Goal: Task Accomplishment & Management: Complete application form

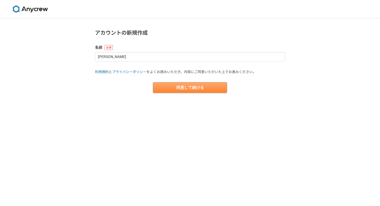
click at [216, 90] on button "同意して続ける" at bounding box center [190, 87] width 74 height 11
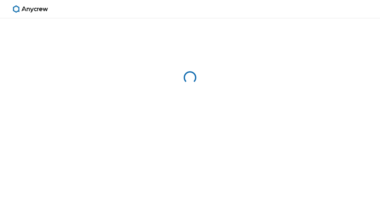
select select "13"
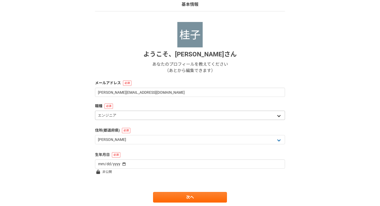
scroll to position [47, 0]
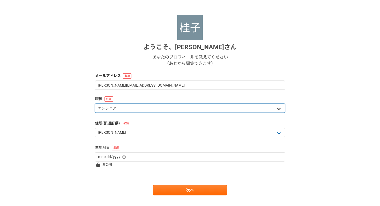
click at [277, 106] on select "エンジニア デザイナー ライター 営業 マーケティング 企画・事業開発 バックオフィス その他" at bounding box center [190, 107] width 190 height 9
select select "4"
click at [95, 103] on select "エンジニア デザイナー ライター 営業 マーケティング 企画・事業開発 バックオフィス その他" at bounding box center [190, 107] width 190 height 9
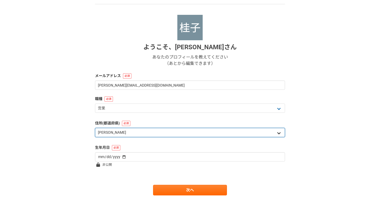
click at [173, 130] on select "北海道 青森県 岩手県 宮城県 秋田県 山形県 福島県 茨城県 栃木県 群馬県 埼玉県 千葉県 東京都 神奈川県 新潟県 富山県 石川県 福井県 山梨県 長野…" at bounding box center [190, 132] width 190 height 9
select select "47"
click at [95, 128] on select "北海道 青森県 岩手県 宮城県 秋田県 山形県 福島県 茨城県 栃木県 群馬県 埼玉県 千葉県 東京都 神奈川県 新潟県 富山県 石川県 福井県 山梨県 長野…" at bounding box center [190, 132] width 190 height 9
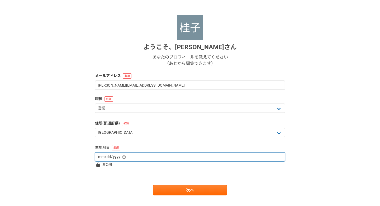
click at [155, 158] on input "date" at bounding box center [190, 156] width 190 height 9
type input "1987-12-01"
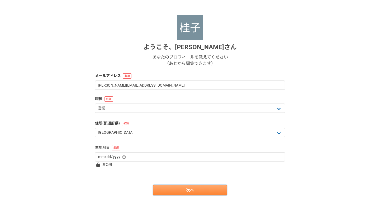
click at [179, 187] on link "次へ" at bounding box center [190, 189] width 74 height 11
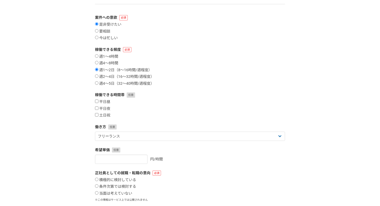
scroll to position [0, 0]
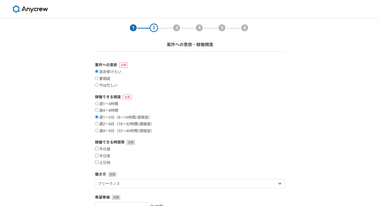
click at [97, 123] on input "週2〜4日（16〜32時間/週程度）" at bounding box center [96, 123] width 3 height 3
radio input "true"
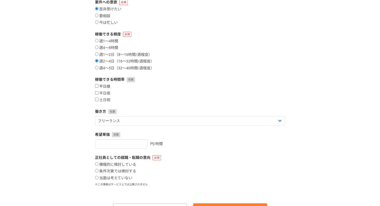
click at [97, 85] on input "平日昼" at bounding box center [96, 85] width 3 height 3
checkbox input "true"
click at [97, 93] on input "平日夜" at bounding box center [96, 92] width 3 height 3
checkbox input "true"
click at [97, 99] on input "土日祝" at bounding box center [96, 98] width 3 height 3
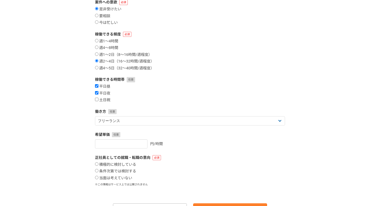
checkbox input "true"
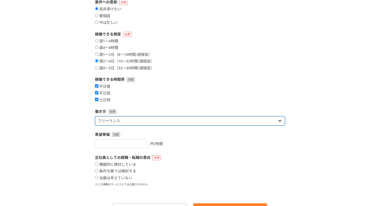
click at [146, 117] on select "フリーランス 副業 その他" at bounding box center [190, 120] width 190 height 9
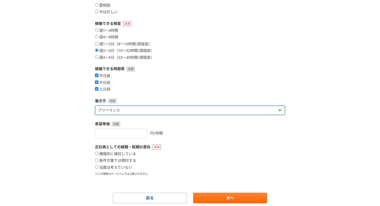
scroll to position [92, 0]
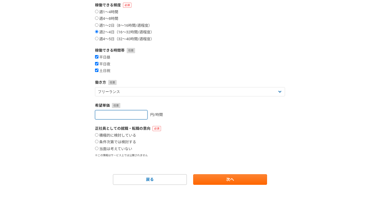
click at [124, 115] on input "number" at bounding box center [121, 114] width 53 height 9
type input "3000"
click at [196, 122] on form "案件への意欲 是非受けたい 要相談 今は忙しい 稼働できる頻度 週1〜4時間 週4〜8時間 週1〜2日（8〜16時間/週程度） 週2〜4日（16〜32時間/週…" at bounding box center [190, 77] width 190 height 214
click at [97, 148] on input "当面は考えていない" at bounding box center [96, 147] width 3 height 3
radio input "true"
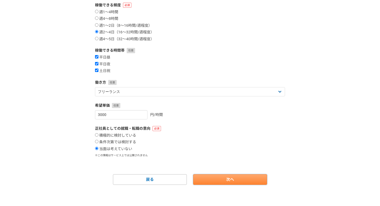
click at [229, 179] on link "次へ" at bounding box center [230, 179] width 74 height 11
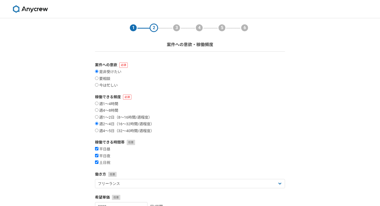
select select
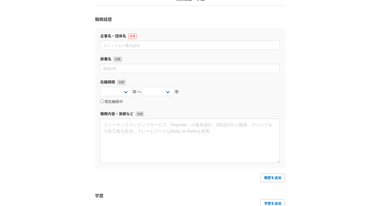
scroll to position [2, 0]
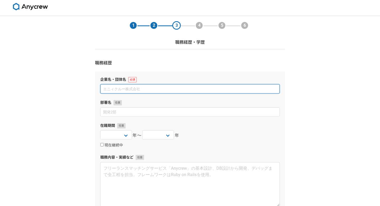
click at [155, 89] on input at bounding box center [190, 88] width 180 height 9
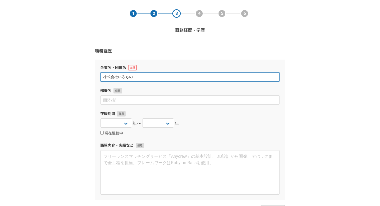
scroll to position [15, 0]
type input "株式会社いろもの"
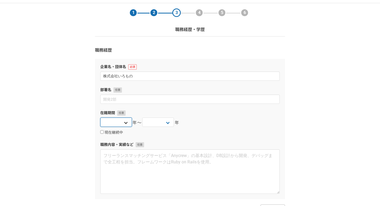
click at [129, 122] on select "2025 2024 2023 2022 2021 2020 2019 2018 2017 2016 2015 2014 2013 2012 2011 2010…" at bounding box center [116, 121] width 32 height 9
click at [122, 121] on select "2025 2024 2023 2022 2021 2020 2019 2018 2017 2016 2015 2014 2013 2012 2011 2010…" at bounding box center [116, 121] width 32 height 9
select select "2025"
click at [100, 117] on select "2025 2024 2023 2022 2021 2020 2019 2018 2017 2016 2015 2014 2013 2012 2011 2010…" at bounding box center [116, 121] width 32 height 9
click at [165, 120] on select "2025 2024 2023 2022 2021 2020 2019 2018 2017 2016 2015 2014 2013 2012 2011 2010…" at bounding box center [158, 121] width 32 height 9
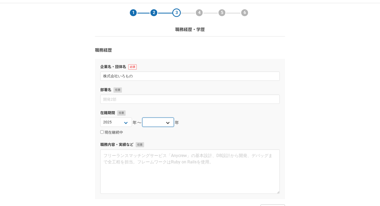
select select "2025"
click at [142, 117] on select "2025 2024 2023 2022 2021 2020 2019 2018 2017 2016 2015 2014 2013 2012 2011 2010…" at bounding box center [158, 121] width 32 height 9
click at [197, 124] on div "2025 2024 2023 2022 2021 2020 2019 2018 2017 2016 2015 2014 2013 2012 2011 2010…" at bounding box center [190, 122] width 180 height 11
click at [102, 131] on input "現在継続中" at bounding box center [101, 131] width 3 height 3
checkbox input "true"
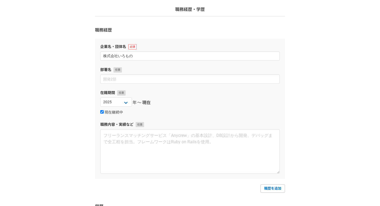
scroll to position [55, 0]
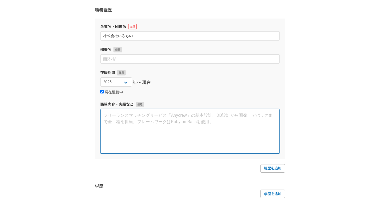
click at [146, 124] on textarea at bounding box center [190, 131] width 180 height 44
type textarea "け"
type textarea "お"
paste textarea "入会希望者へのオンライン面談を実施し、婚活の課題や希望条件を丁寧にヒアリング ヒアリング内容をもとに、最適なサービスプランや活動方針を提案し、入会をサポート …"
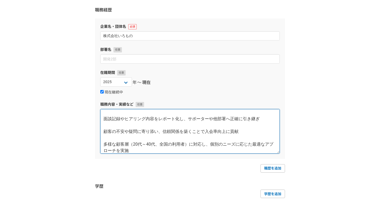
scroll to position [0, 0]
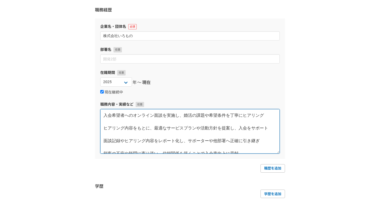
click at [113, 122] on textarea "入会希望者へのオンライン面談を実施し、婚活の課題や希望条件を丁寧にヒアリング ヒアリング内容をもとに、最適なサービスプランや活動方針を提案し、入会をサポート …" at bounding box center [190, 131] width 180 height 44
click at [106, 115] on textarea "入会希望者へのオンライン面談を実施し、婚活の課題や希望条件を丁寧にヒアリング ヒアリング内容をもとに、最適なサービスプランや活動方針を提案し、入会をサポート …" at bounding box center [190, 131] width 180 height 44
click at [273, 117] on textarea "・入会希望者へのオンライン面談を実施し、婚活の課題や希望条件を丁寧にヒアリング ヒアリング内容をもとに、最適なサービスプランや活動方針を提案し、入会をサポート…" at bounding box center [190, 131] width 180 height 44
click at [105, 127] on textarea "・入会希望者へのオンライン面談を実施し、婚活の課題や希望条件を丁寧にヒアリング ヒアリング内容をもとに、最適なサービスプランや活動方針を提案し、入会をサポート…" at bounding box center [190, 131] width 180 height 44
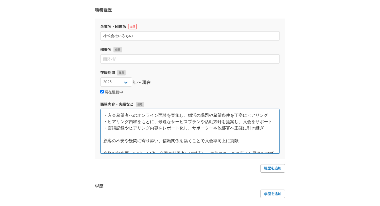
click at [103, 140] on textarea "・入会希望者へのオンライン面談を実施し、婚活の課題や希望条件を丁寧にヒアリング ・ヒアリング内容をもとに、最適なサービスプランや活動方針を提案し、入会をサポー…" at bounding box center [190, 131] width 180 height 44
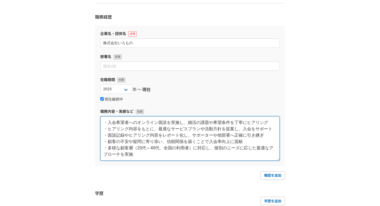
scroll to position [96, 0]
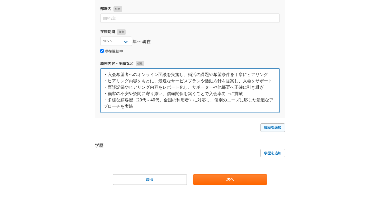
type textarea "・入会希望者へのオンライン面談を実施し、婚活の課題や希望条件を丁寧にヒアリング ・ヒアリング内容をもとに、最適なサービスプランや活動方針を提案し、入会をサポー…"
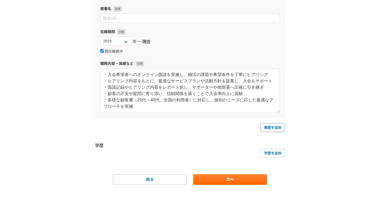
click at [269, 130] on link "職歴を追加" at bounding box center [273, 127] width 25 height 8
select select
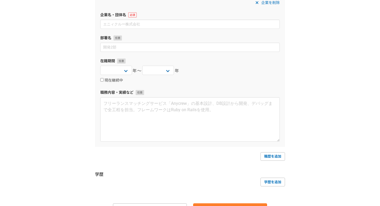
scroll to position [254, 0]
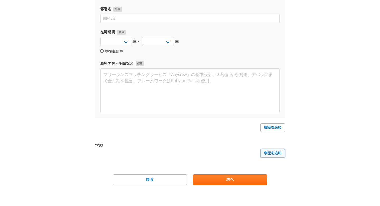
click at [266, 154] on link "学歴を追加" at bounding box center [273, 152] width 25 height 8
select select
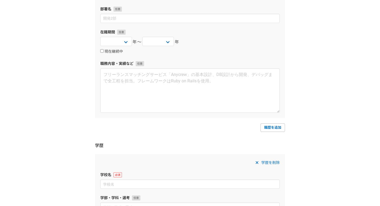
scroll to position [359, 0]
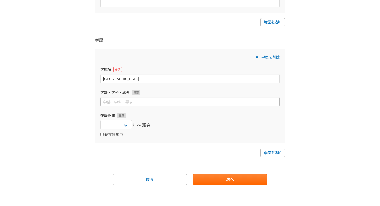
type input "大阪国際大学"
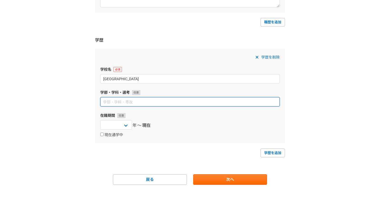
click at [153, 104] on input at bounding box center [190, 101] width 180 height 9
type input "人間健康科学部"
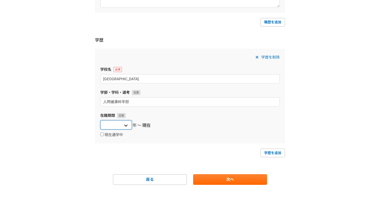
click at [129, 126] on select "2025 2024 2023 2022 2021 2020 2019 2018 2017 2016 2015 2014 2013 2012 2011 2010…" at bounding box center [116, 124] width 32 height 9
click at [129, 127] on select "2025 2024 2023 2022 2021 2020 2019 2018 2017 2016 2015 2014 2013 2012 2011 2010…" at bounding box center [116, 124] width 32 height 9
click at [123, 126] on select "2025 2024 2023 2022 2021 2020 2019 2018 2017 2016 2015 2014 2013 2012 2011 2010…" at bounding box center [116, 124] width 32 height 9
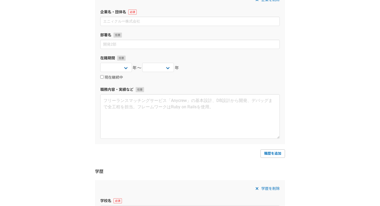
scroll to position [133, 0]
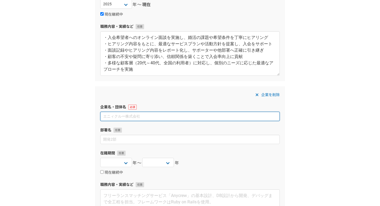
click at [133, 113] on input at bounding box center [190, 115] width 180 height 9
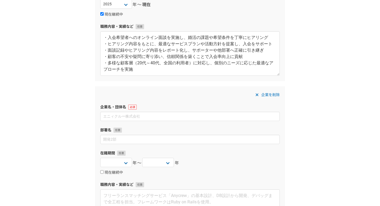
click at [191, 105] on label "企業名・団体名" at bounding box center [190, 107] width 180 height 6
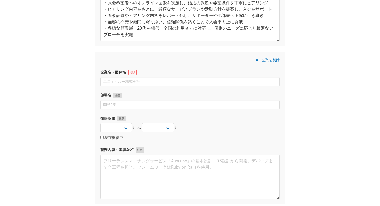
scroll to position [164, 0]
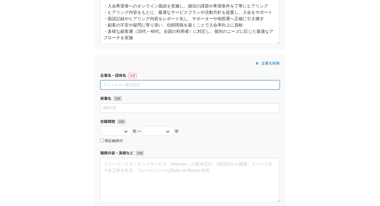
click at [152, 86] on input at bounding box center [190, 84] width 180 height 9
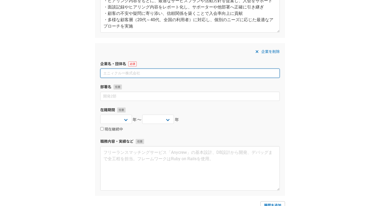
scroll to position [161, 0]
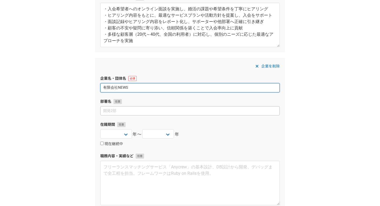
type input "有限会社NEWS"
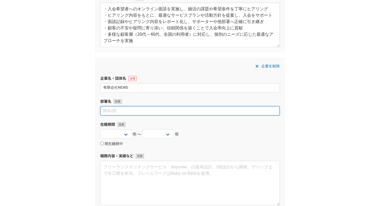
click at [118, 110] on input at bounding box center [190, 110] width 180 height 9
type input "ま"
type input "マリン事業部"
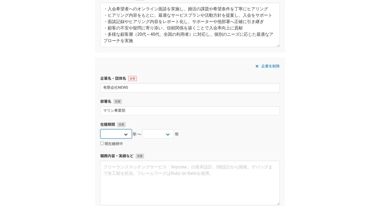
click at [125, 136] on select "2025 2024 2023 2022 2021 2020 2019 2018 2017 2016 2015 2014 2013 2012 2011 2010…" at bounding box center [116, 133] width 32 height 9
select select "2019"
click at [100, 129] on select "2025 2024 2023 2022 2021 2020 2019 2018 2017 2016 2015 2014 2013 2012 2011 2010…" at bounding box center [116, 133] width 32 height 9
click at [102, 144] on input "現在継続中" at bounding box center [101, 142] width 3 height 3
checkbox input "true"
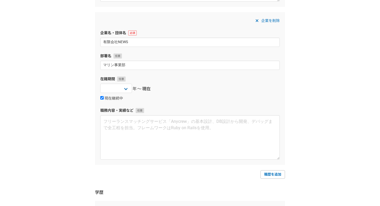
scroll to position [234, 0]
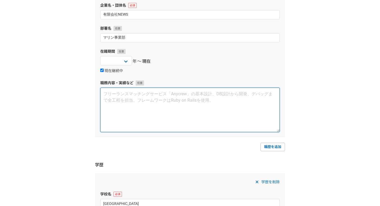
click at [176, 126] on textarea at bounding box center [190, 109] width 180 height 44
click at [148, 106] on textarea at bounding box center [190, 109] width 180 height 44
paste textarea "マリンアクティビティガイド ・国内外のゲストを対象にしたマリンアクティビティ（シュノーケル・カヤック・SUPなど） のガイド業務 予約管理・ゲスト対応 ・マリ…"
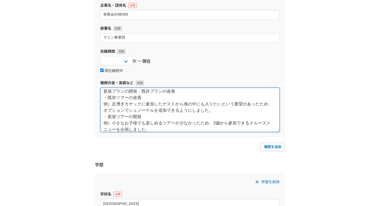
scroll to position [0, 0]
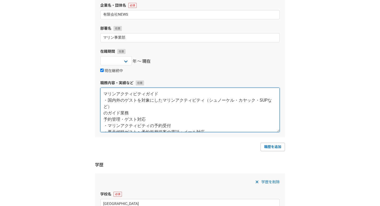
click at [103, 113] on textarea "マリンアクティビティガイド ・国内外のゲストを対象にしたマリンアクティビティ（シュノーケル・カヤック・SUPなど） のガイド業務 予約管理・ゲスト対応 ・マリ…" at bounding box center [190, 109] width 180 height 44
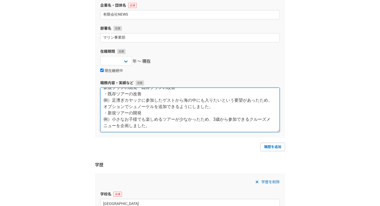
scroll to position [242, 0]
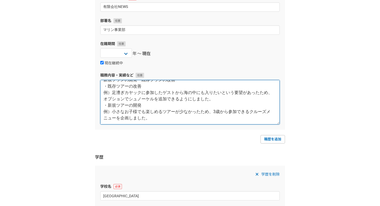
type textarea "マリンアクティビティガイド ・国内外のゲストを対象にしたマリンアクティビティ（シュノーケル・カヤック・SUPなど）のガイド業務 予約管理・ゲスト対応 ・マリン…"
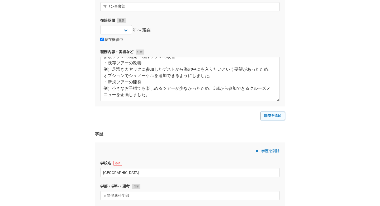
click at [276, 114] on link "職歴を追加" at bounding box center [273, 115] width 25 height 8
select select
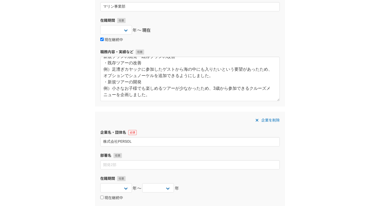
type input "株式会社PERSOL"
click at [125, 170] on div "企業を削除 企業名・団体名 株式会社PERSOL 部署名 在籍期間 2025 2024 2023 2022 2021 2020 2019 2018 2017 …" at bounding box center [190, 187] width 190 height 152
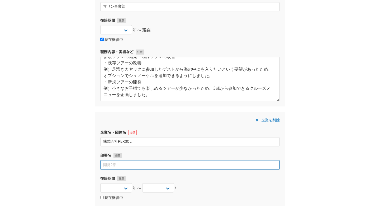
click at [123, 162] on input at bounding box center [190, 164] width 180 height 9
paste input "採用プロジェクト担当"
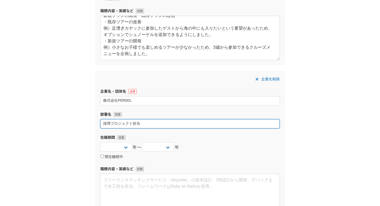
scroll to position [309, 0]
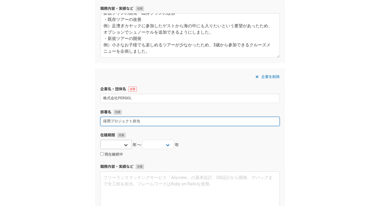
type input "採用プロジェクト担当"
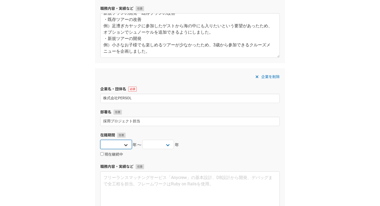
click at [126, 141] on select "2025 2024 2023 2022 2021 2020 2019 2018 2017 2016 2015 2014 2013 2012 2011 2010…" at bounding box center [116, 143] width 32 height 9
click at [126, 145] on select "2025 2024 2023 2022 2021 2020 2019 2018 2017 2016 2015 2014 2013 2012 2011 2010…" at bounding box center [116, 143] width 32 height 9
select select "2016"
click at [100, 139] on select "2025 2024 2023 2022 2021 2020 2019 2018 2017 2016 2015 2014 2013 2012 2011 2010…" at bounding box center [116, 143] width 32 height 9
click at [169, 145] on select "2025 2024 2023 2022 2021 2020 2019 2018 2017 2016 2015 2014 2013 2012 2011 2010…" at bounding box center [158, 143] width 32 height 9
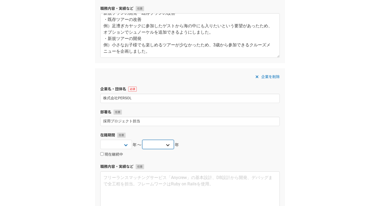
select select "2017"
click at [142, 139] on select "2025 2024 2023 2022 2021 2020 2019 2018 2017 2016 2015 2014 2013 2012 2011 2010…" at bounding box center [158, 143] width 32 height 9
click at [188, 161] on div "企業を削除 企業名・団体名 株式会社PERSOL 部署名 採用プロジェクト担当 在籍期間 2025 2024 2023 2022 2021 2020 2019…" at bounding box center [190, 144] width 190 height 152
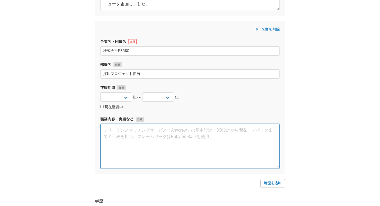
click at [171, 153] on textarea at bounding box center [190, 146] width 180 height 44
paste textarea "採用プロジェクト担当として企業と求職者のマッチングを行う"
paste textarea "法人対応 ・法人顧客の採用課題に対し、ターゲット設定や採用手法の提案を実施。採用要件を 深くヒアリング。 ・書類選考の代行、面接スケジュール調整、応募者のフォ…"
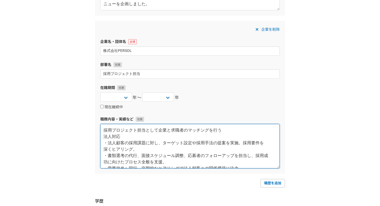
scroll to position [35, 0]
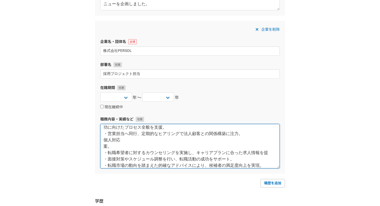
click at [108, 147] on textarea "採用プロジェクト担当として企業と求職者のマッチングを行う 法人対応 ・法人顧客の採用課題に対し、ターゲット設定や採用手法の提案を実施。採用要件を 深くヒアリン…" at bounding box center [190, 146] width 180 height 44
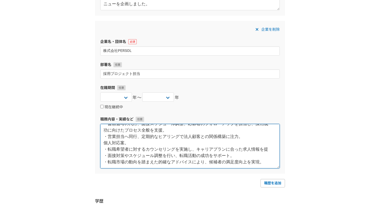
scroll to position [32, 0]
click at [130, 143] on textarea "採用プロジェクト担当として企業と求職者のマッチングを行う 法人対応 ・法人顧客の採用課題に対し、ターゲット設定や採用手法の提案を実施。採用要件を 深くヒアリン…" at bounding box center [190, 146] width 180 height 44
type textarea "採用プロジェクト担当として企業と求職者のマッチングを行う 法人対応 ・法人顧客の採用課題に対し、ターゲット設定や採用手法の提案を実施。採用要件を 深くヒアリン…"
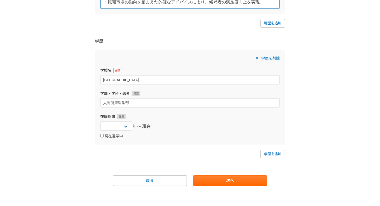
scroll to position [516, 0]
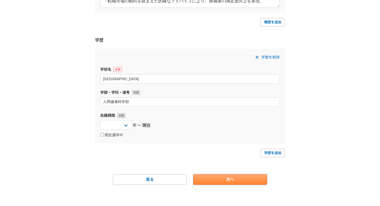
click at [235, 181] on link "次へ" at bounding box center [230, 179] width 74 height 11
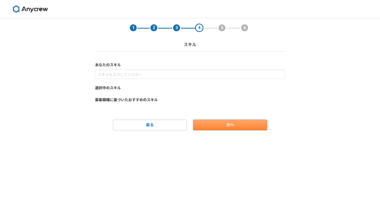
scroll to position [0, 0]
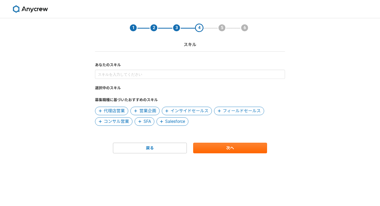
click at [176, 110] on span "インサイドセールス" at bounding box center [190, 111] width 38 height 6
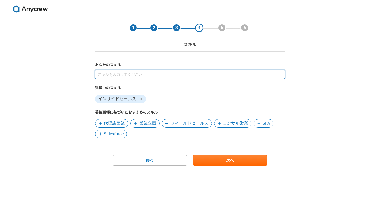
click at [125, 74] on input at bounding box center [190, 73] width 190 height 9
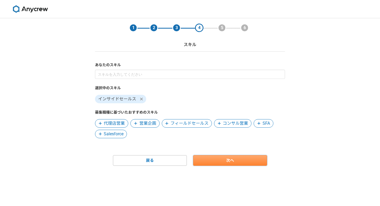
click at [221, 158] on link "次へ" at bounding box center [230, 160] width 74 height 11
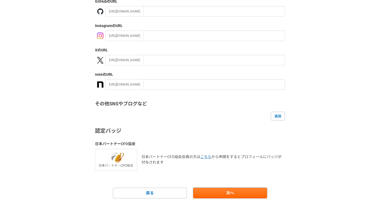
scroll to position [85, 0]
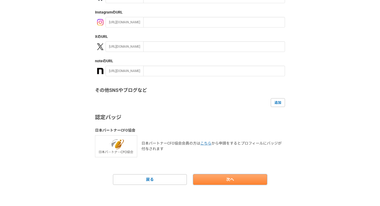
click at [222, 180] on link "次へ" at bounding box center [230, 179] width 74 height 11
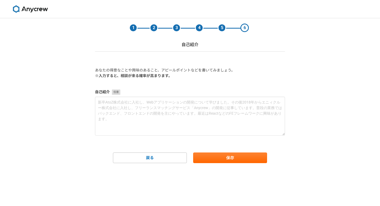
scroll to position [0, 0]
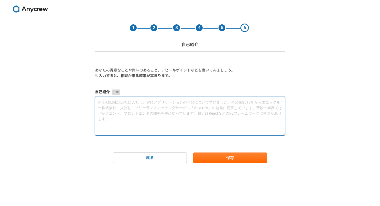
click at [217, 123] on textarea at bounding box center [190, 115] width 190 height 39
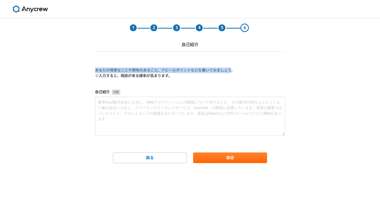
drag, startPoint x: 232, startPoint y: 71, endPoint x: 94, endPoint y: 70, distance: 138.4
click at [94, 70] on section "1 2 3 4 5 6 自己紹介 あなたの得意なことや興味のあること、アピールポイントなどを書いてみましょう。 ※入力すると、相談が来る確率が高まります。 自…" at bounding box center [190, 90] width 201 height 144
copy p "あなたの得意なことや興味のあること、アピールポイントなどを書いてみましょう"
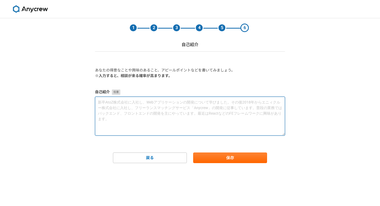
click at [114, 99] on textarea at bounding box center [190, 115] width 190 height 39
paste textarea "一人ひとりに寄り添った丁寧なヒアリングを通じて、お客様の思いや課題を引き出し、最適な提案へとつなげることを得意としています。初対面でも安心感を与える明るく前向…"
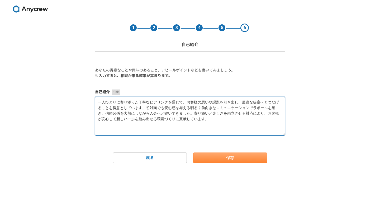
type textarea "一人ひとりに寄り添った丁寧なヒアリングを通じて、お客様の思いや課題を引き出し、最適な提案へとつなげることを得意としています。初対面でも安心感を与える明るく前向…"
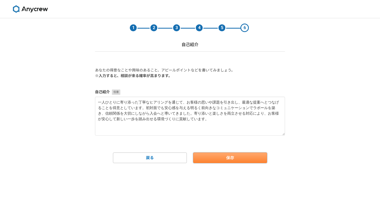
click at [222, 157] on button "保存" at bounding box center [230, 157] width 74 height 11
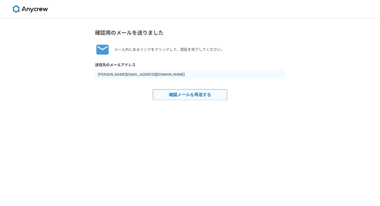
click at [202, 97] on button "確認メールを再送する" at bounding box center [190, 94] width 74 height 11
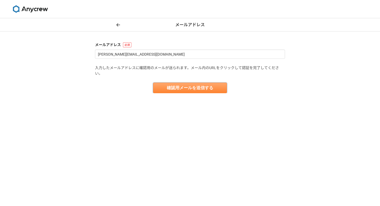
click at [182, 90] on button "確認用メールを送信する" at bounding box center [190, 87] width 74 height 11
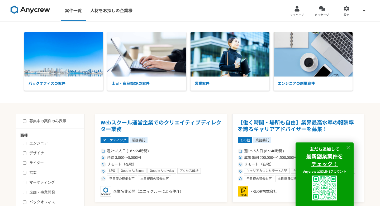
click at [348, 148] on icon at bounding box center [349, 147] width 6 height 6
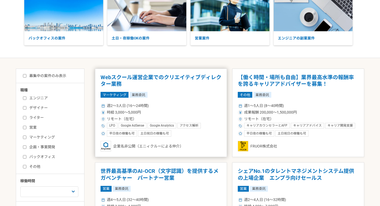
scroll to position [97, 0]
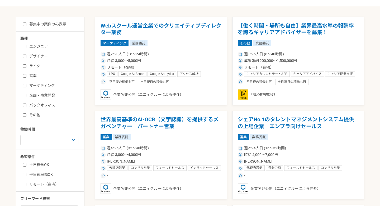
click at [25, 67] on input "ライター" at bounding box center [24, 65] width 3 height 3
checkbox input "true"
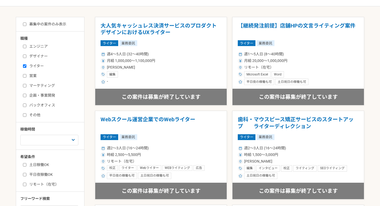
click at [25, 77] on input "営業" at bounding box center [24, 75] width 3 height 3
checkbox input "true"
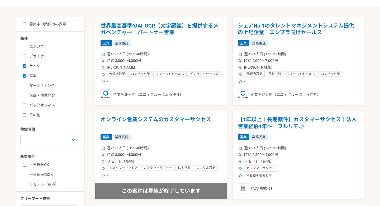
click at [24, 67] on input "ライター" at bounding box center [24, 65] width 3 height 3
checkbox input "false"
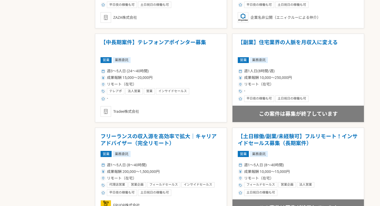
scroll to position [664, 0]
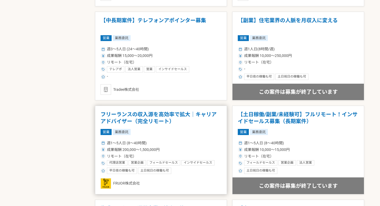
click at [183, 115] on h1 "フリーランスの収入源を高効率で拡大｜キャリアアドバイザー（完全リモート）" at bounding box center [161, 117] width 121 height 13
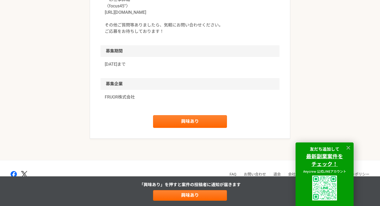
scroll to position [641, 0]
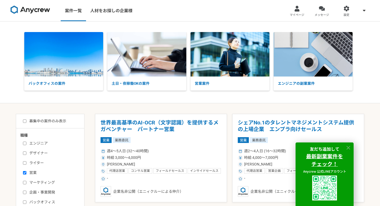
click at [349, 147] on icon at bounding box center [349, 147] width 6 height 6
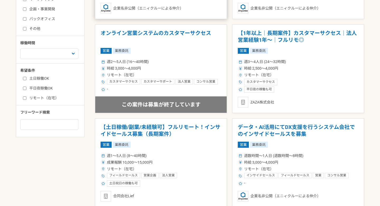
scroll to position [192, 0]
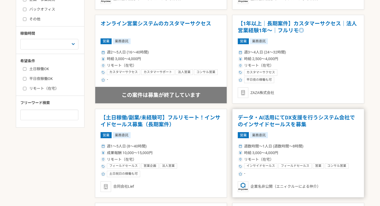
click at [273, 124] on h1 "データ・AI活用にてDX支援を行うシステム会社でのインサイドセールスを募集" at bounding box center [298, 120] width 121 height 13
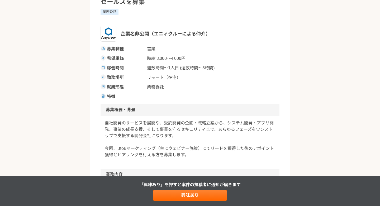
scroll to position [70, 0]
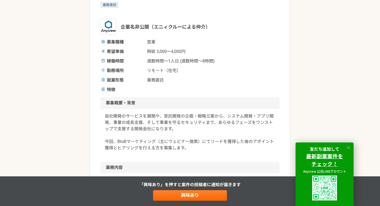
click at [347, 148] on icon at bounding box center [349, 147] width 6 height 6
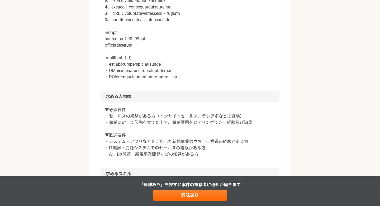
scroll to position [276, 0]
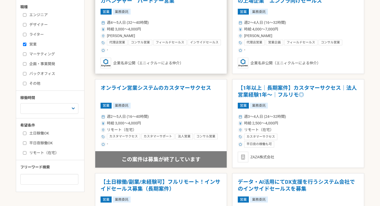
scroll to position [169, 0]
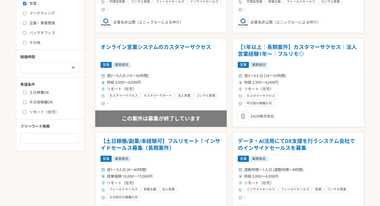
click at [26, 112] on input "リモート（在宅）" at bounding box center [24, 111] width 3 height 3
checkbox input "true"
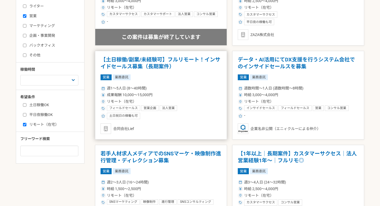
scroll to position [153, 0]
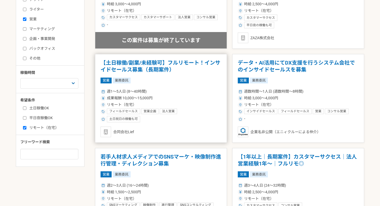
click at [185, 61] on h1 "【土日稼働/副業/未経験可】フルリモート！インサイドセールス募集（長期案件）" at bounding box center [161, 65] width 121 height 13
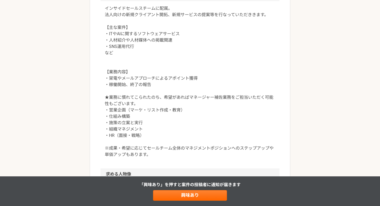
scroll to position [315, 0]
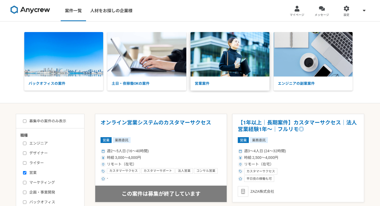
click at [250, 66] on img at bounding box center [230, 54] width 79 height 44
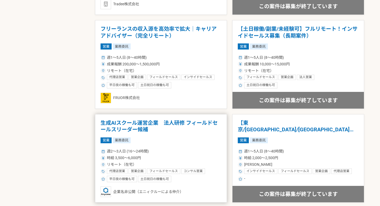
scroll to position [743, 0]
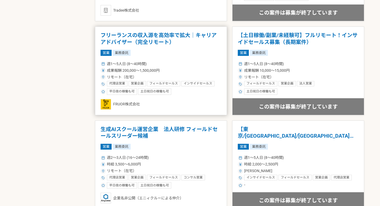
click at [200, 30] on article "フリーランスの収入源を高効率で拡大｜キャリアアドバイザー（完全リモート） 営業 業務委託 週1〜5人日 (8〜40時間) 成果報酬 200,000〜1,500…" at bounding box center [161, 70] width 132 height 88
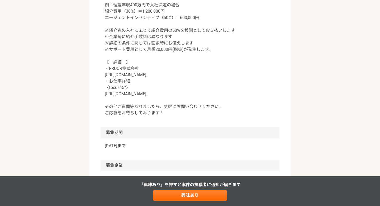
scroll to position [515, 0]
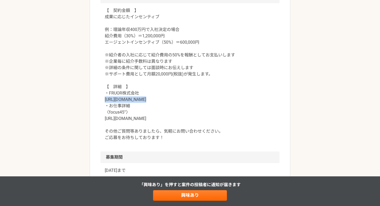
drag, startPoint x: 139, startPoint y: 98, endPoint x: 101, endPoint y: 101, distance: 38.4
click at [101, 101] on div "【　契約金額　】 成果に応じたインセンティブ 例：理論年収400万円で入社決定の場合 紹介費用（30%）＝1,200,000円 エージェントインセンティブ（5…" at bounding box center [190, 77] width 179 height 148
copy p "https://fru0r.com/"
drag, startPoint x: 159, startPoint y: 119, endPoint x: 102, endPoint y: 119, distance: 56.3
click at [102, 119] on div "【　契約金額　】 成果に応じたインセンティブ 例：理論年収400万円で入社決定の場合 紹介費用（30%）＝1,200,000円 エージェントインセンティブ（5…" at bounding box center [190, 77] width 179 height 148
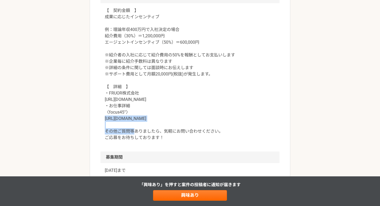
copy p "https://focus45.biz/agents/"
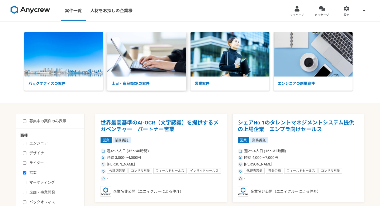
click at [140, 81] on p "土日・夜稼働OKの案件" at bounding box center [147, 83] width 79 height 14
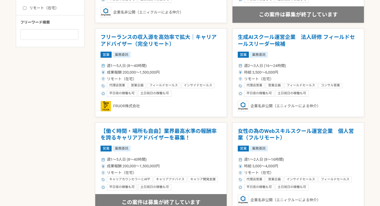
scroll to position [336, 0]
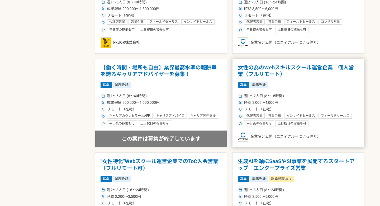
click at [273, 76] on h1 "女性の為のWebスキルスクール運営企業　個人営業（フルリモート）" at bounding box center [298, 70] width 121 height 13
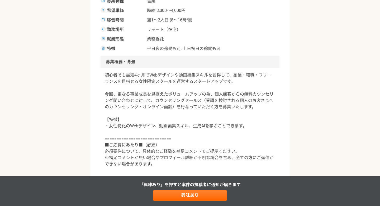
scroll to position [142, 0]
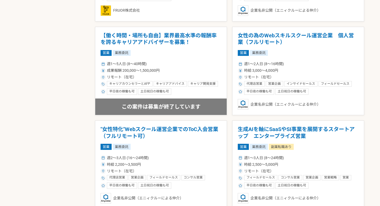
scroll to position [405, 0]
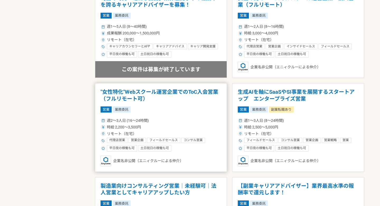
click at [199, 92] on h1 ""女性特化"Webスクール運営企業でのToC入会営業（フルリモート可）" at bounding box center [161, 94] width 121 height 13
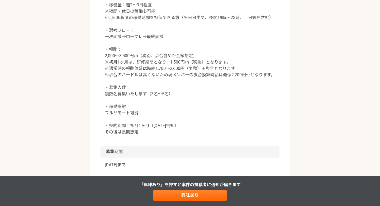
scroll to position [561, 0]
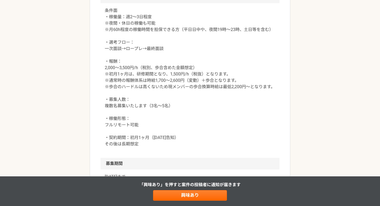
click at [198, 117] on p "条件面 ・稼働量：週2〜3日程度 ※夜間・休日の稼働も可能 ※月60h程度の稼働時間を担保できる方（平日日中や、夜間19時〜23時、土日等を含む） ・選考フロ…" at bounding box center [190, 76] width 171 height 139
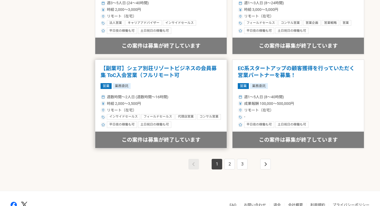
scroll to position [909, 0]
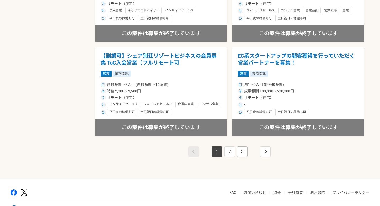
click at [238, 153] on link "3" at bounding box center [242, 151] width 11 height 11
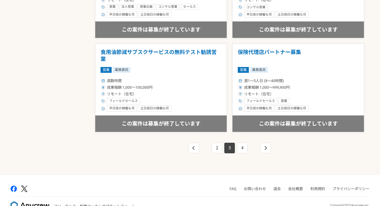
scroll to position [927, 0]
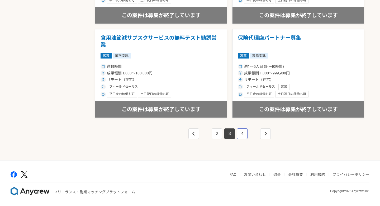
click at [241, 135] on link "4" at bounding box center [242, 133] width 11 height 11
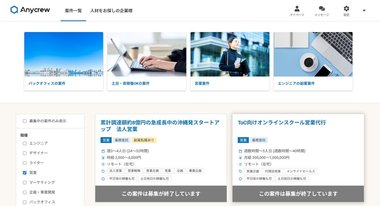
click at [277, 139] on div "営業 業務委託" at bounding box center [298, 140] width 121 height 6
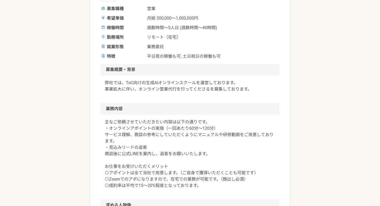
scroll to position [128, 0]
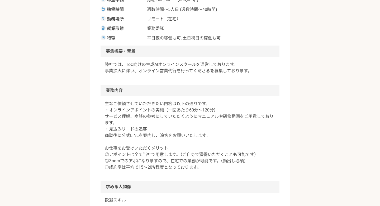
click at [221, 139] on p "主なご依頼させていただきたい内容は以下の通りです。 ・オンラインアポイントの実施（一回あたり60分〜120分） サービス理解、商談の参考にしていただくようにマ…" at bounding box center [190, 135] width 171 height 70
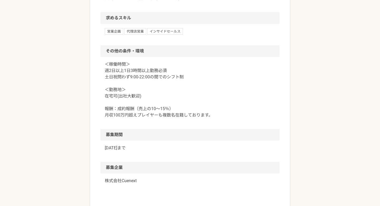
scroll to position [438, 0]
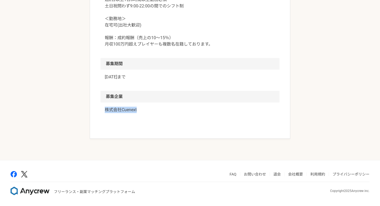
drag, startPoint x: 114, startPoint y: 109, endPoint x: 144, endPoint y: 110, distance: 30.4
copy p "株式会社Cuenext"
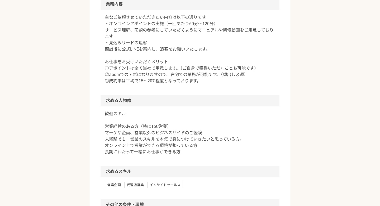
scroll to position [222, 0]
